Goal: Information Seeking & Learning: Learn about a topic

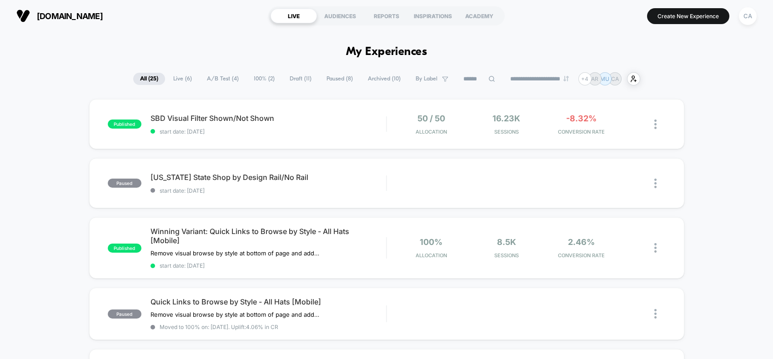
click at [290, 74] on span "Draft ( 11 )" at bounding box center [300, 79] width 35 height 12
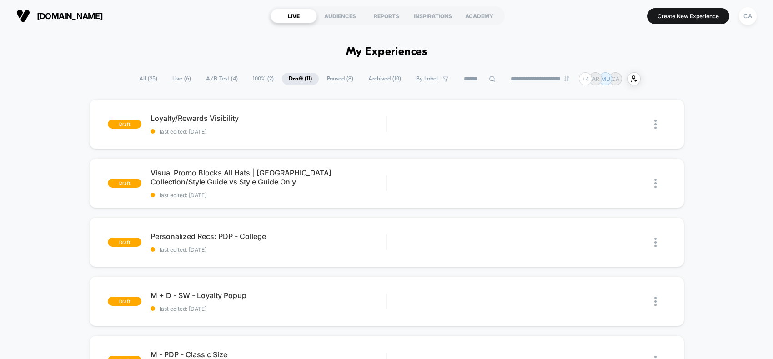
click at [437, 17] on div "INSPIRATIONS" at bounding box center [433, 16] width 46 height 15
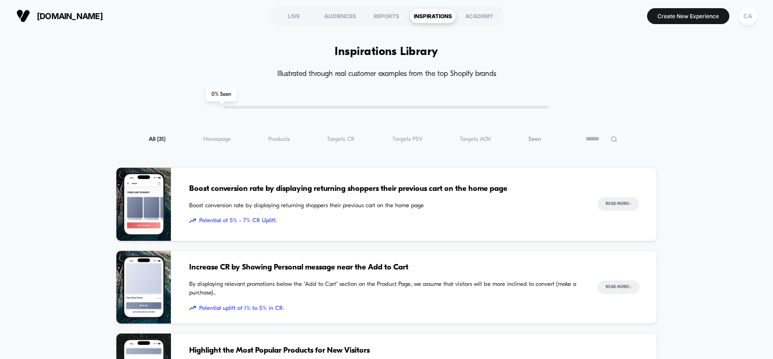
click at [538, 139] on span "Seen ( 31 )" at bounding box center [534, 139] width 13 height 7
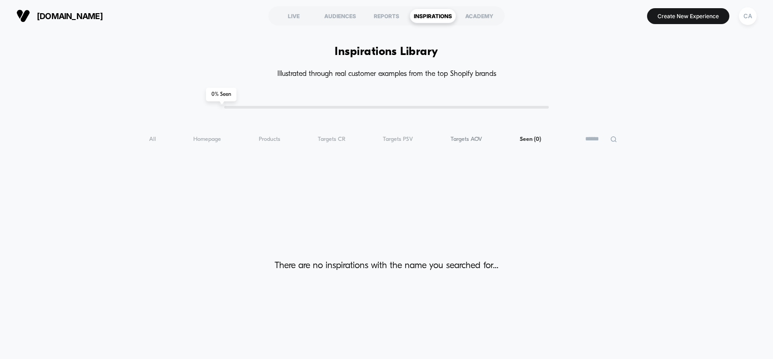
click at [466, 136] on span "Targets AOV ( 0 )" at bounding box center [466, 139] width 31 height 7
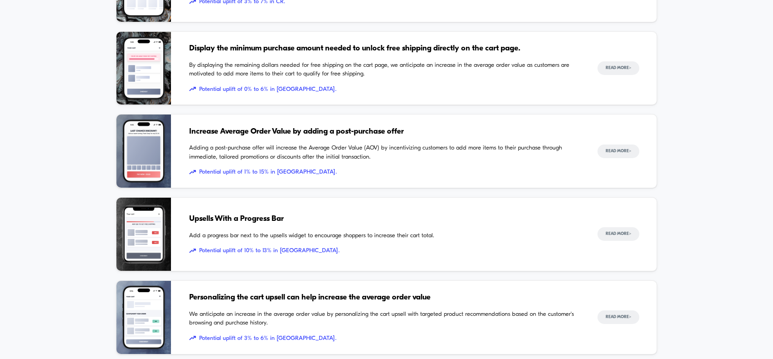
scroll to position [284, 0]
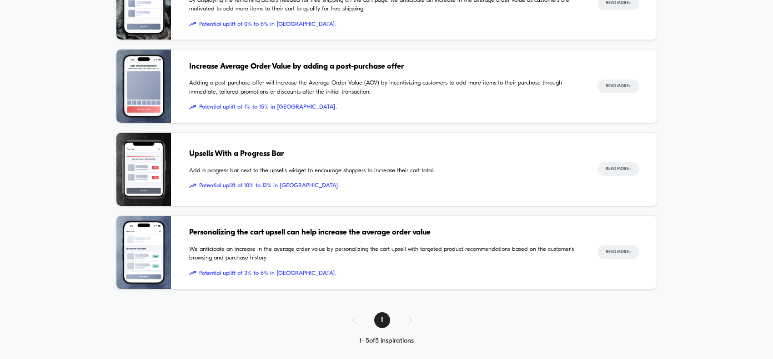
click at [273, 238] on span "Personalizing the cart upsell can help increase the average order value" at bounding box center [384, 233] width 390 height 12
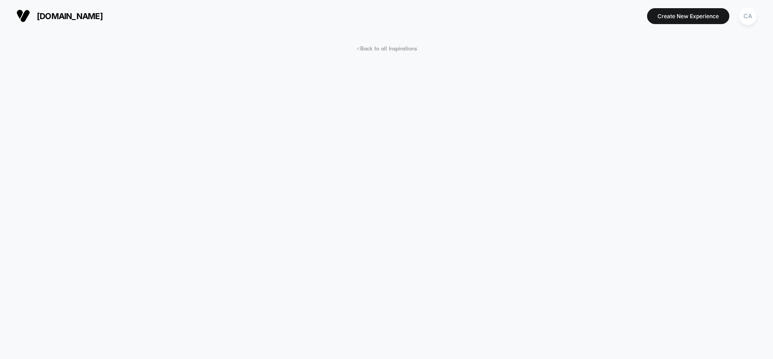
click at [748, 31] on div "[DOMAIN_NAME] Create New Experience CA" at bounding box center [386, 16] width 773 height 32
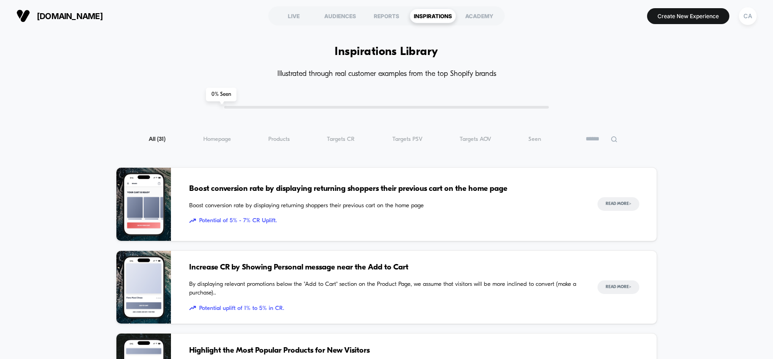
scroll to position [57, 0]
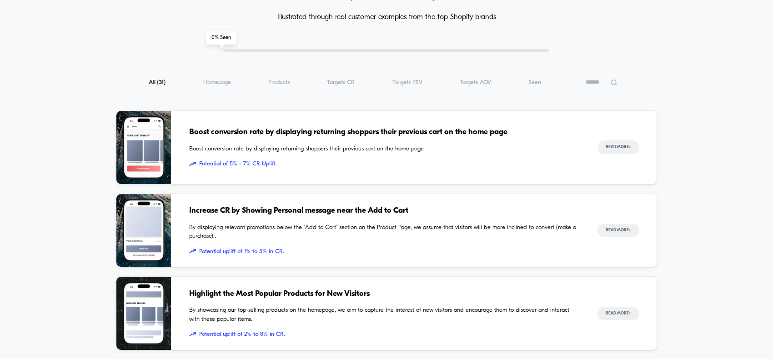
click at [265, 211] on span "Increase CR by Showing Personal message near the Add to Cart" at bounding box center [384, 211] width 390 height 12
